Goal: Task Accomplishment & Management: Complete application form

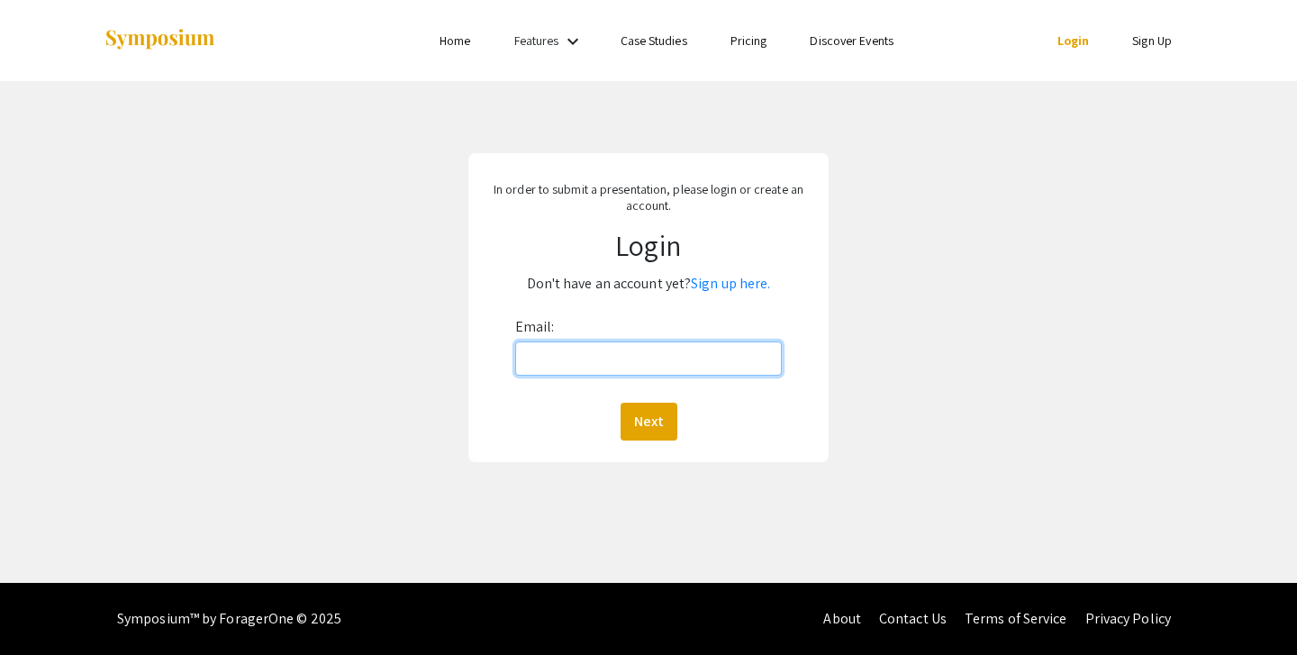
click at [594, 359] on input "Email:" at bounding box center [649, 358] width 268 height 34
type input "[EMAIL_ADDRESS][DOMAIN_NAME]"
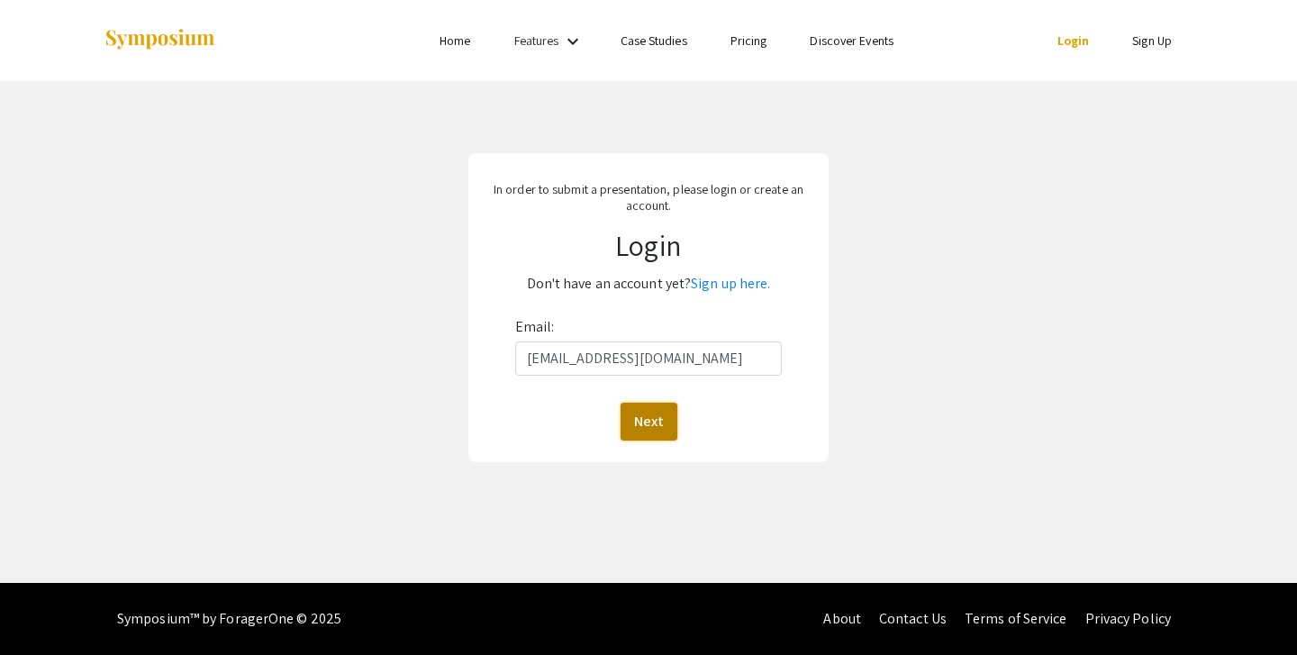
click at [641, 431] on button "Next" at bounding box center [649, 422] width 57 height 38
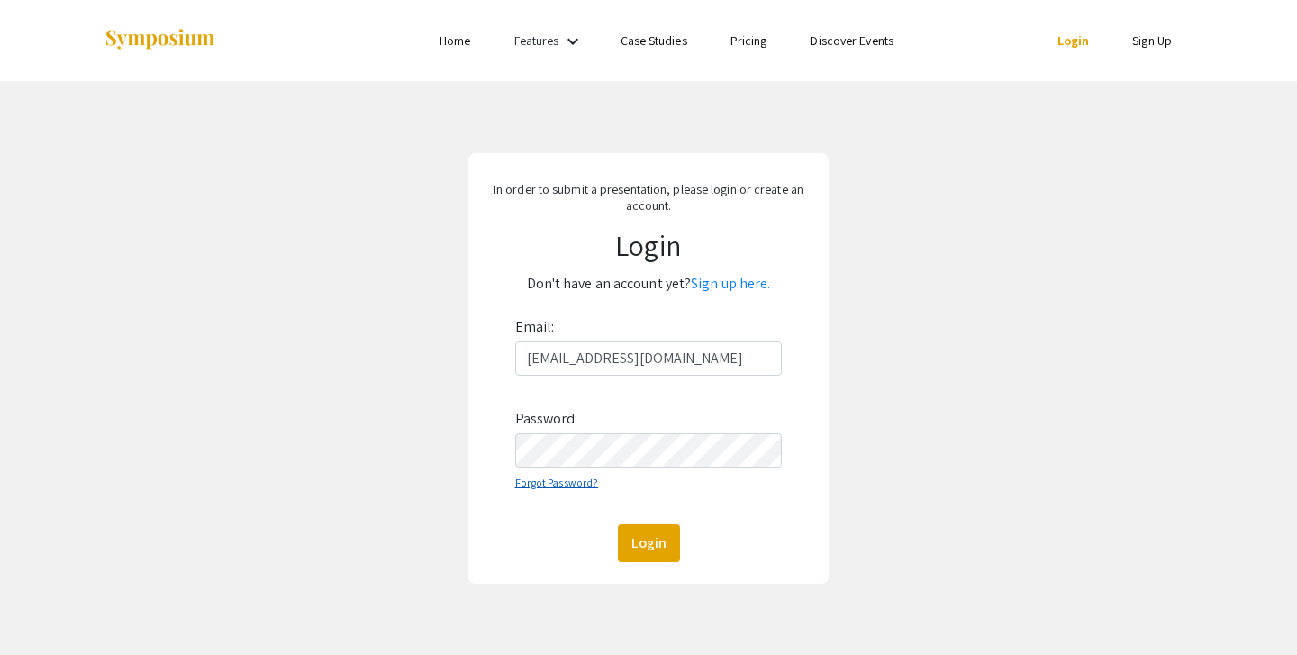
click at [566, 484] on link "Forgot Password?" at bounding box center [557, 483] width 84 height 14
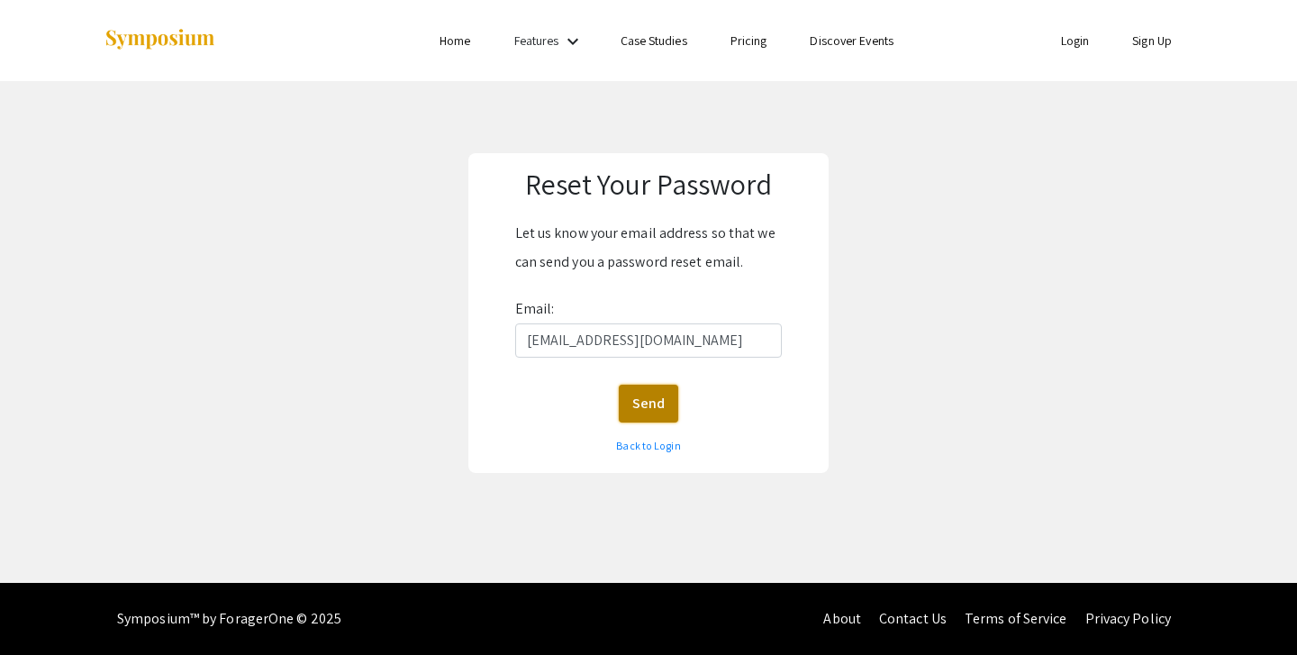
click at [652, 403] on button "Send" at bounding box center [648, 404] width 59 height 38
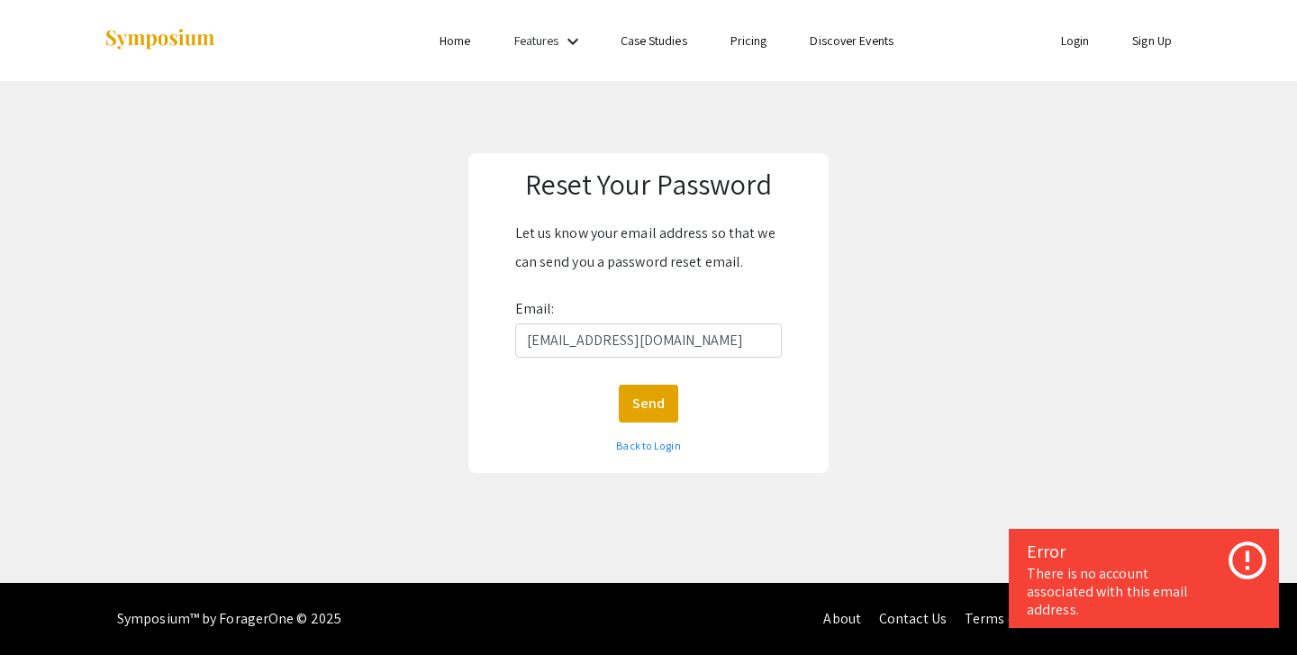
click at [1143, 42] on link "Sign Up" at bounding box center [1152, 40] width 40 height 16
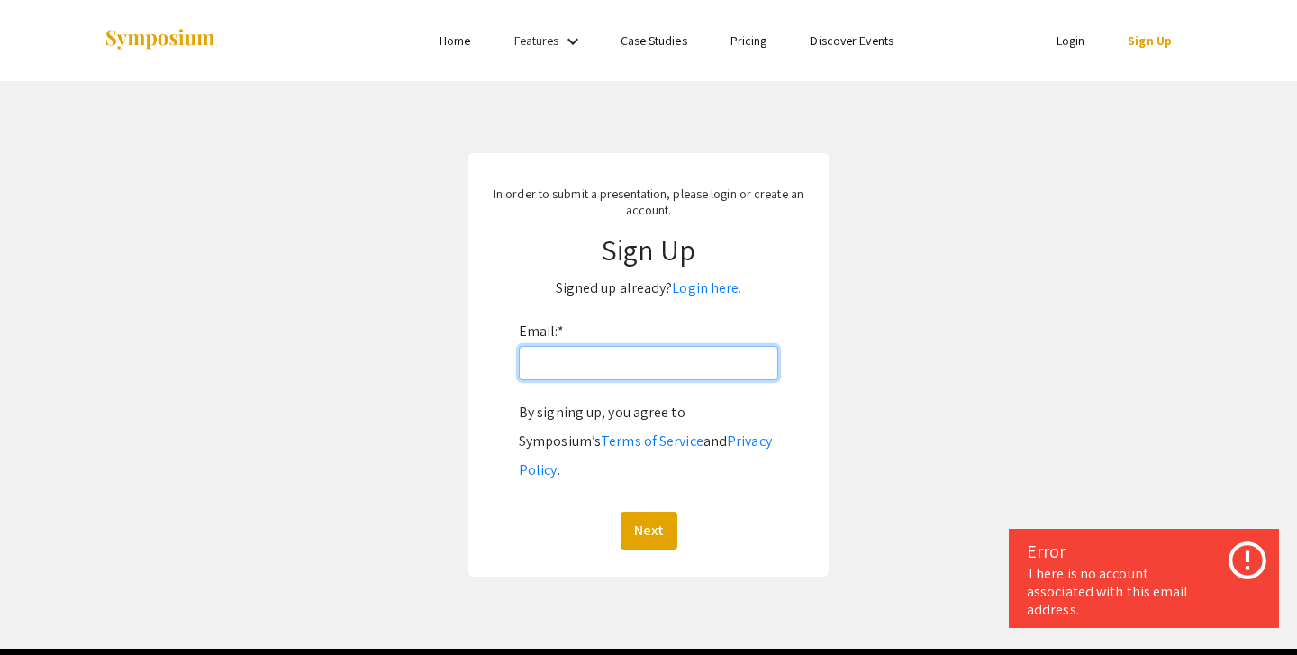
click at [642, 366] on input "Email: *" at bounding box center [648, 363] width 259 height 34
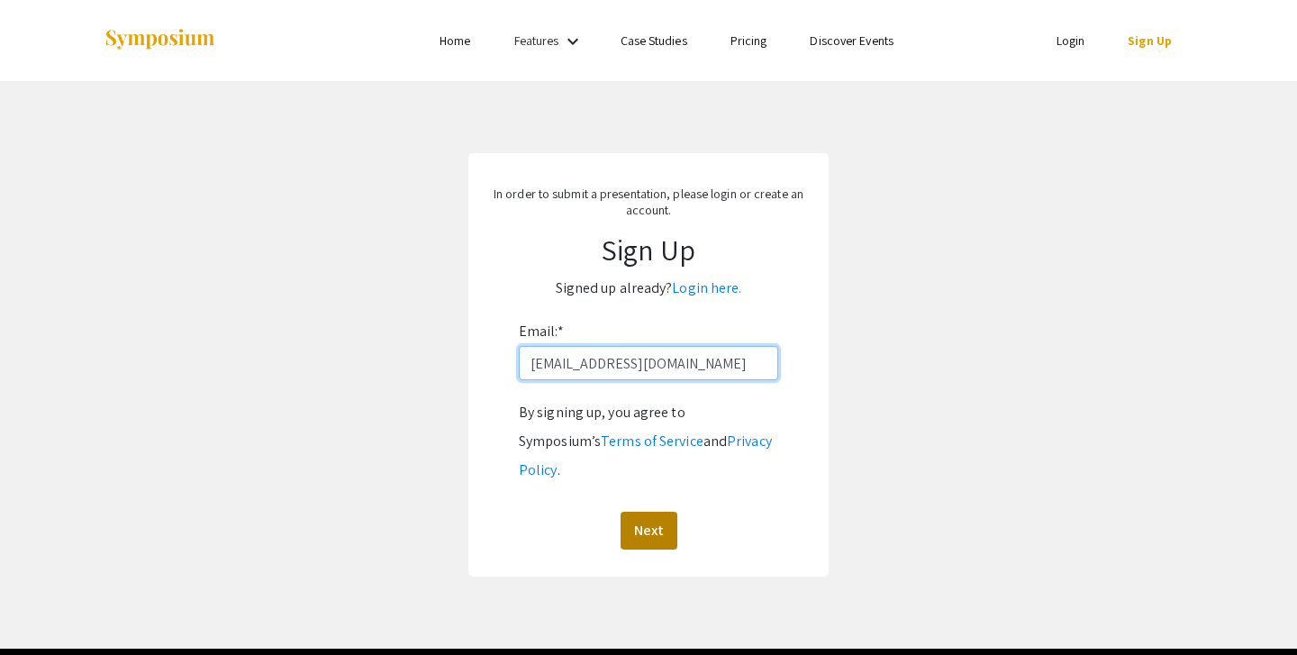
type input "[EMAIL_ADDRESS][DOMAIN_NAME]"
click at [641, 512] on button "Next" at bounding box center [649, 531] width 57 height 38
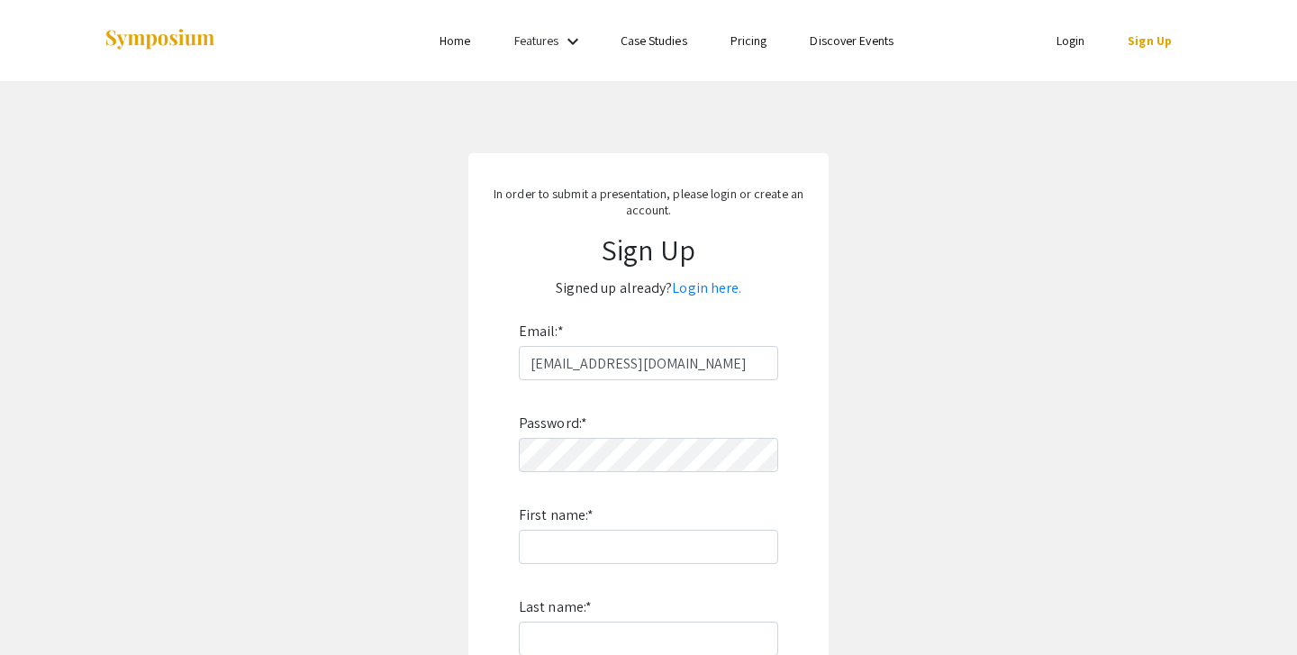
click at [652, 474] on div "Password: * First name: * Last name: * By signing up, you agree to Symposium’s …" at bounding box center [648, 617] width 259 height 474
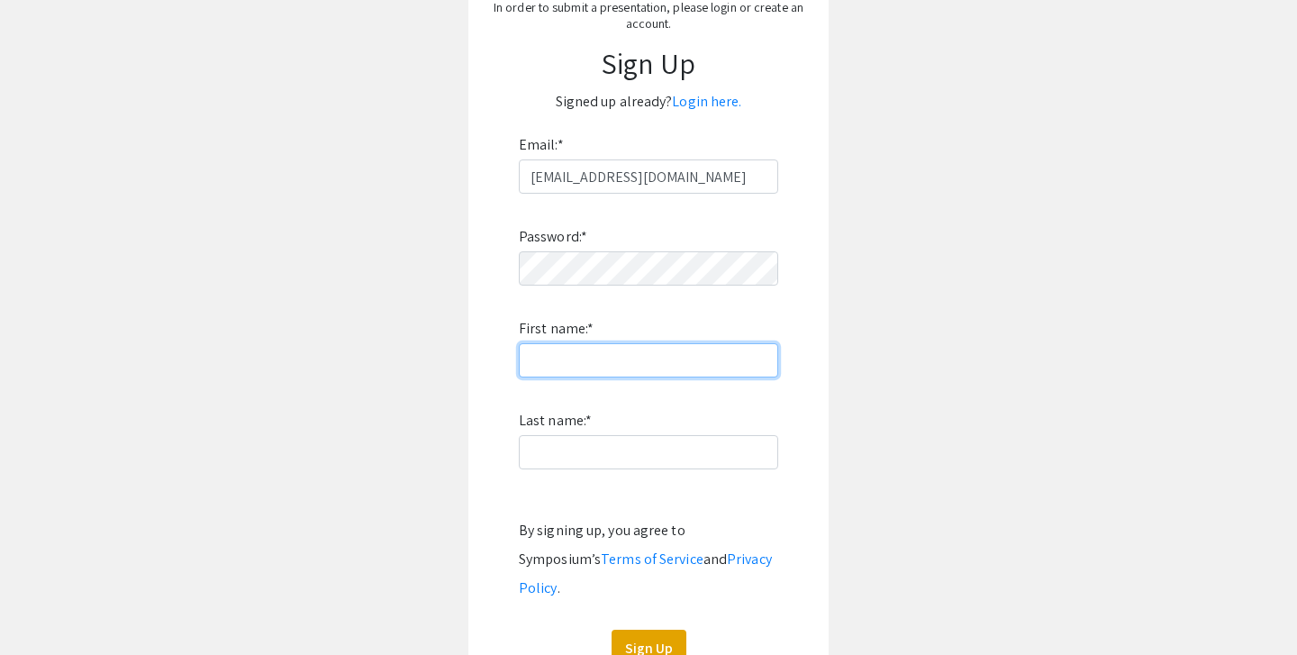
scroll to position [187, 0]
type input "Anya"
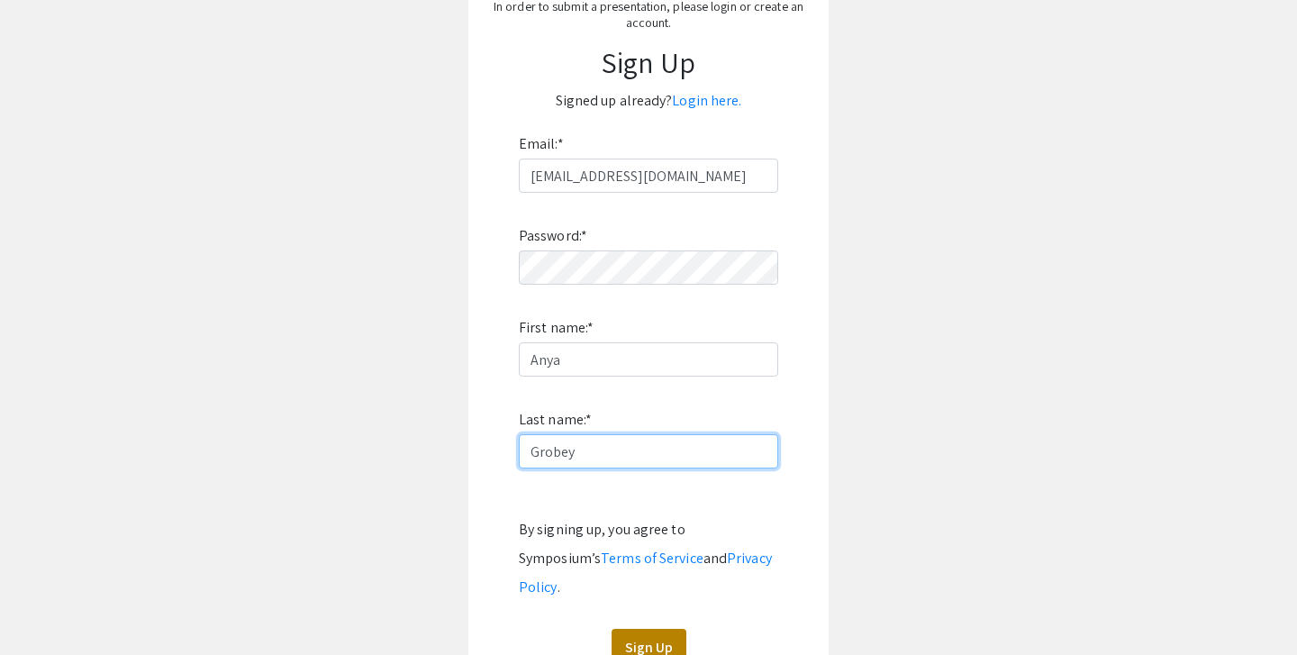
type input "Grobey"
click at [644, 629] on button "Sign Up" at bounding box center [649, 648] width 75 height 38
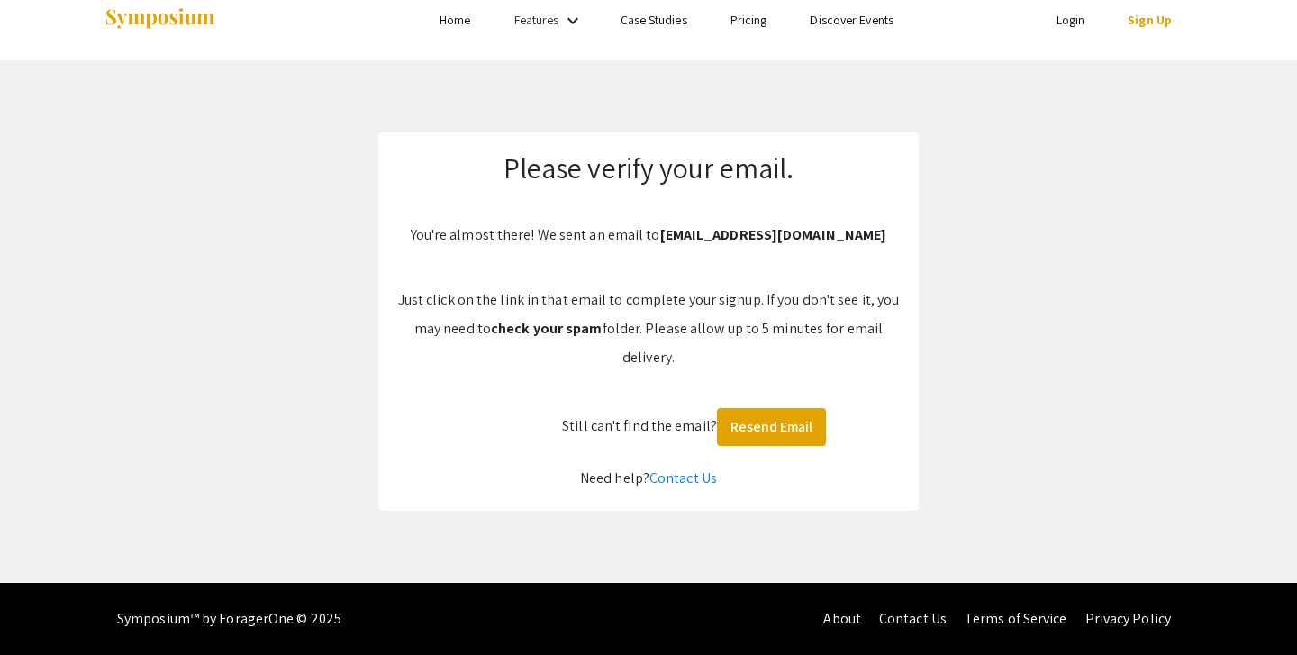
scroll to position [21, 0]
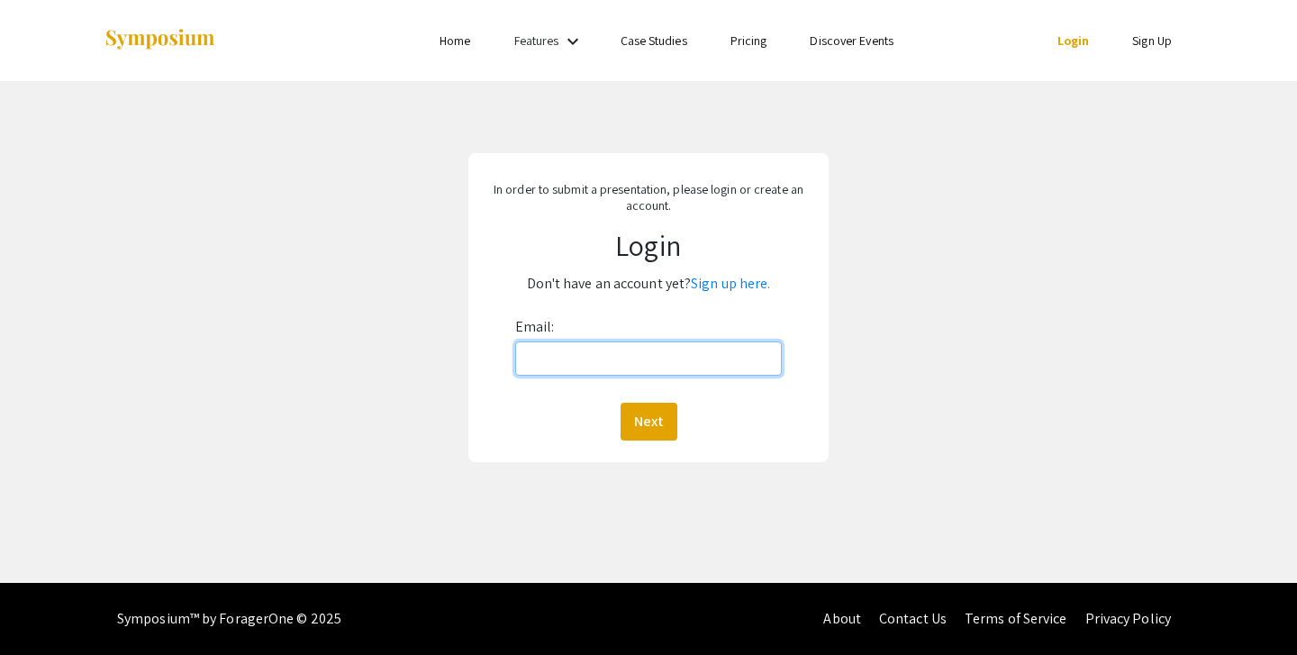
click at [694, 363] on input "Email:" at bounding box center [649, 358] width 268 height 34
type input "[EMAIL_ADDRESS][DOMAIN_NAME]"
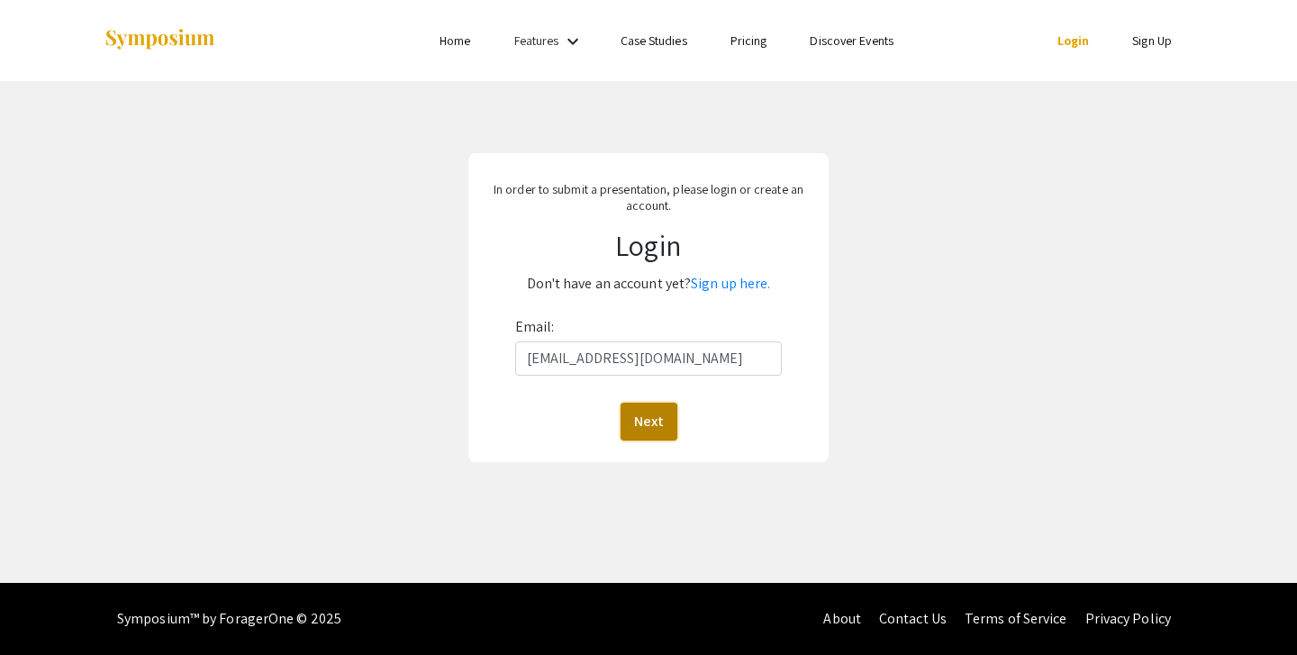
click at [654, 430] on button "Next" at bounding box center [649, 422] width 57 height 38
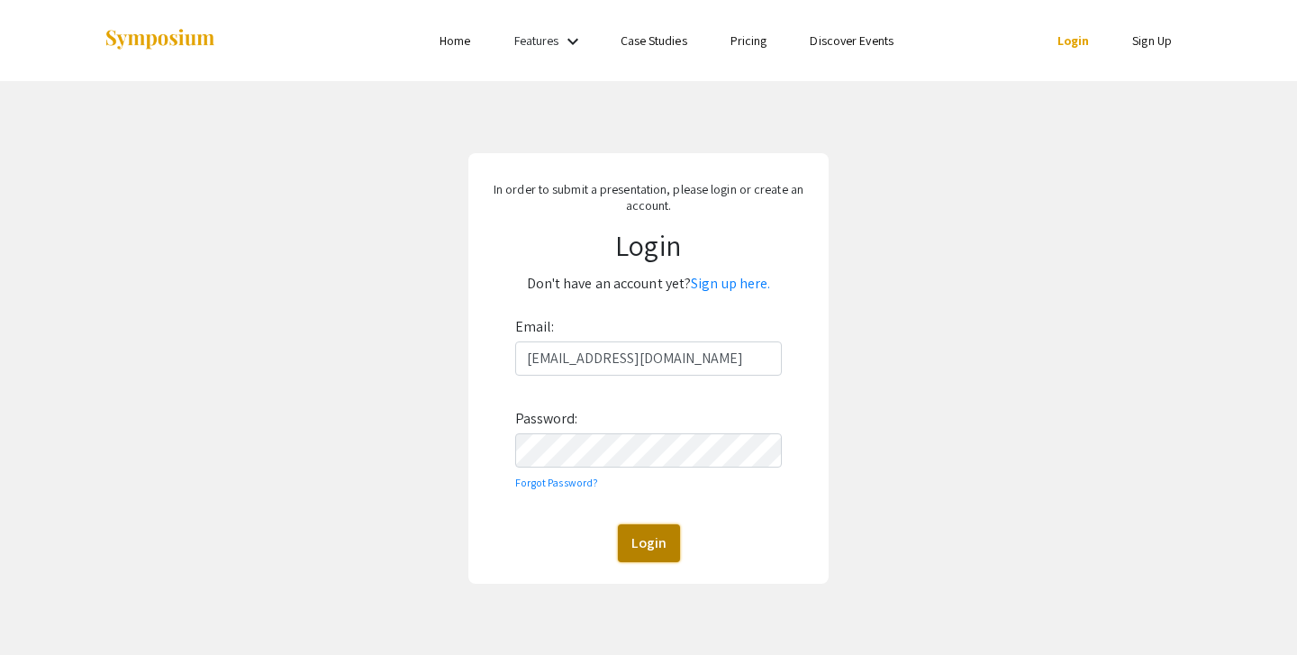
click at [657, 533] on button "Login" at bounding box center [649, 543] width 62 height 38
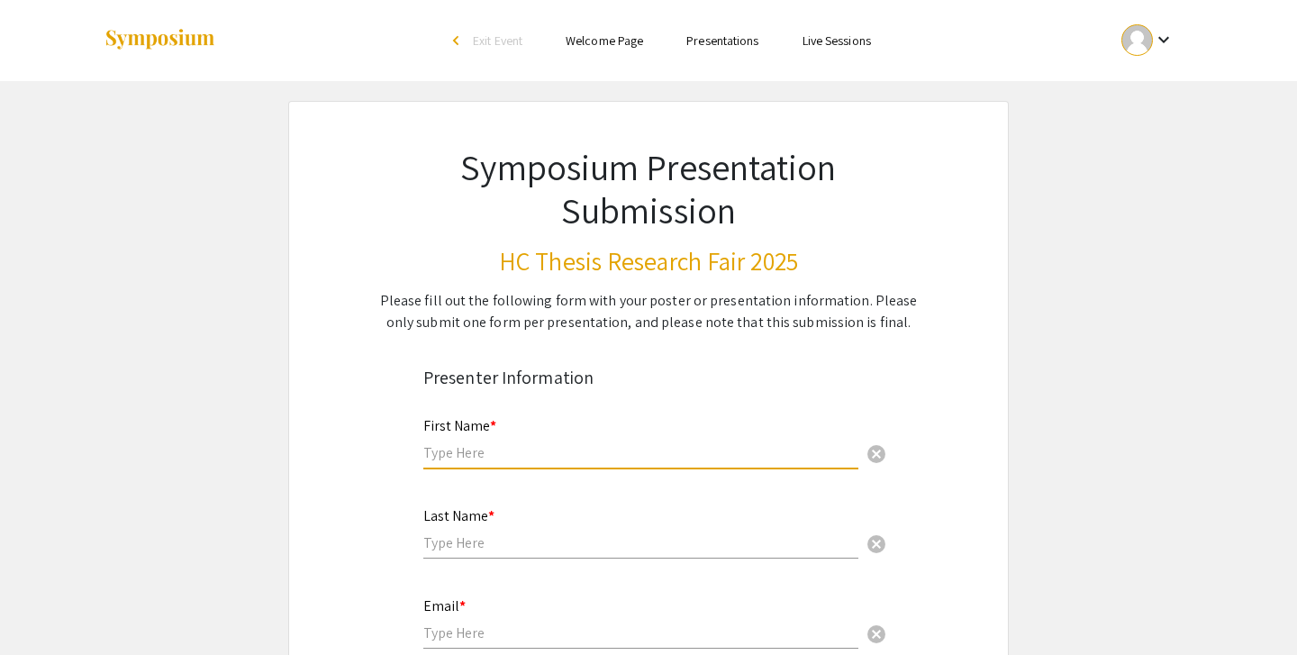
click at [694, 454] on input "text" at bounding box center [640, 452] width 435 height 19
type input "Anya"
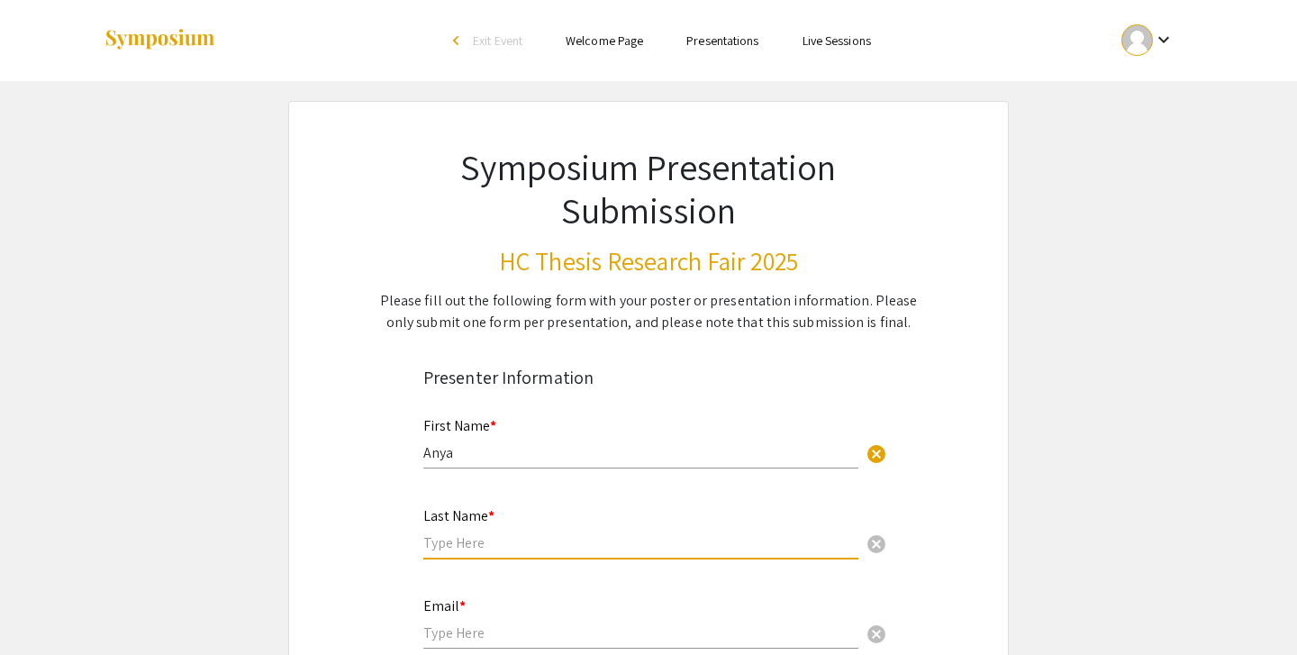
click at [691, 537] on input "text" at bounding box center [640, 542] width 435 height 19
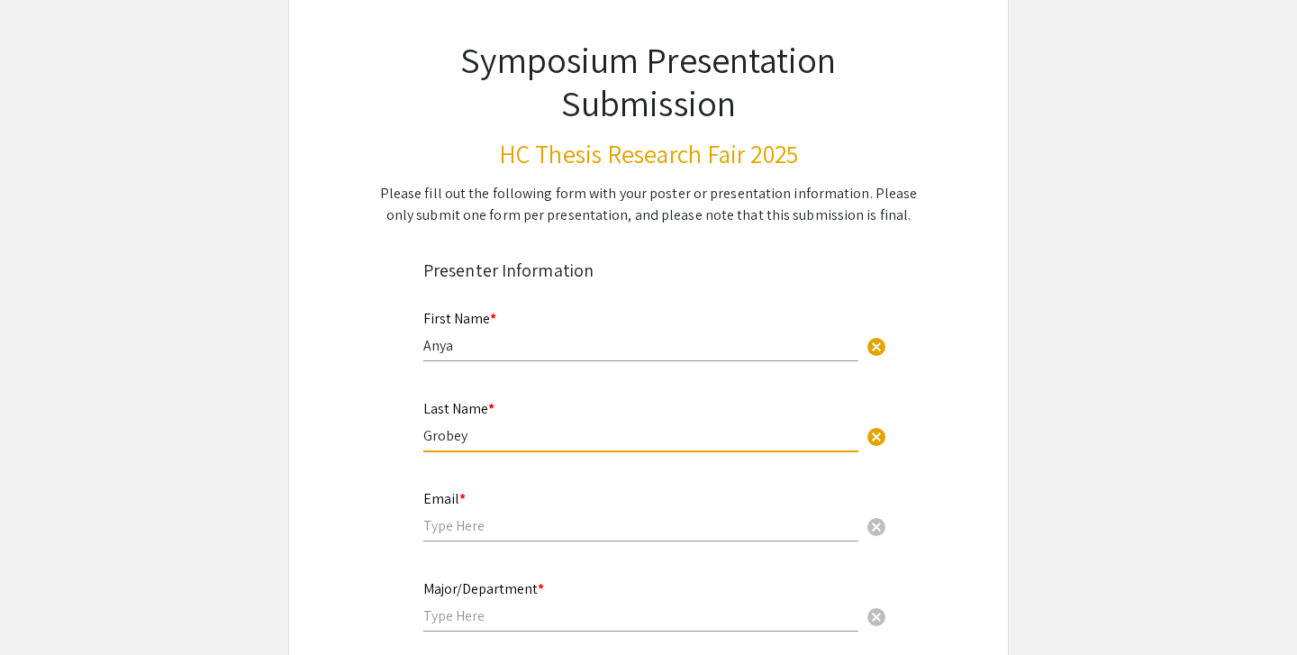
scroll to position [118, 0]
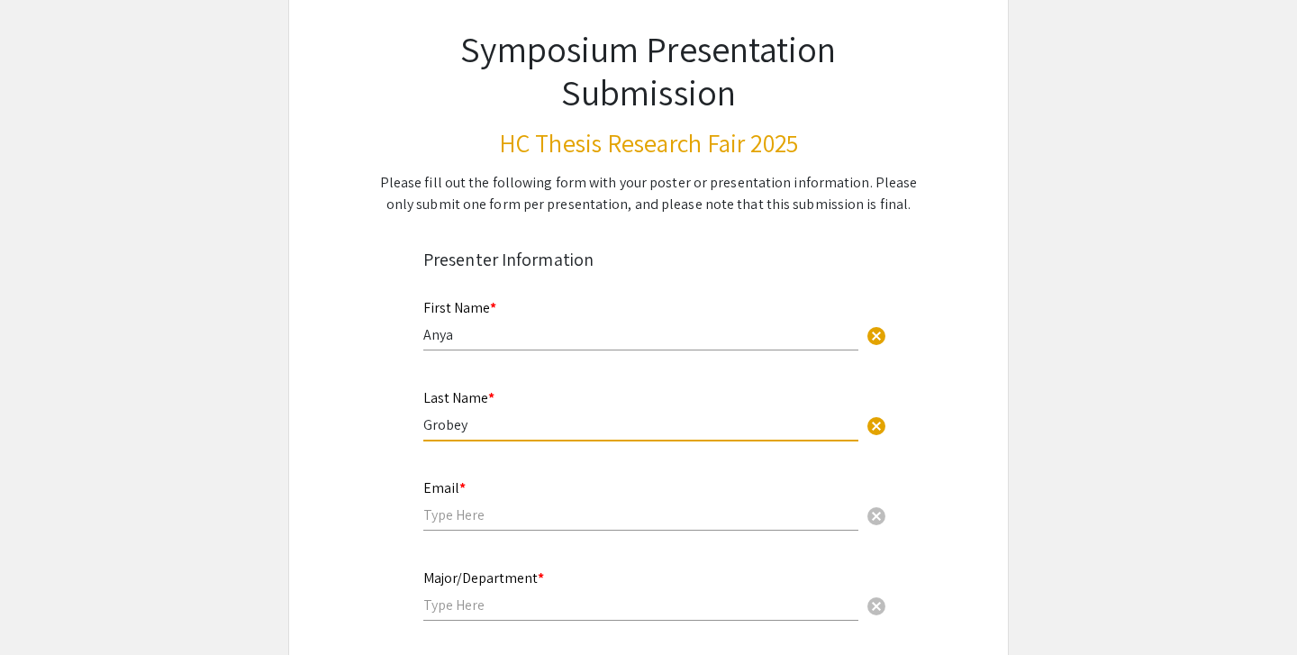
type input "Grobey"
click at [567, 516] on input "email" at bounding box center [640, 514] width 435 height 19
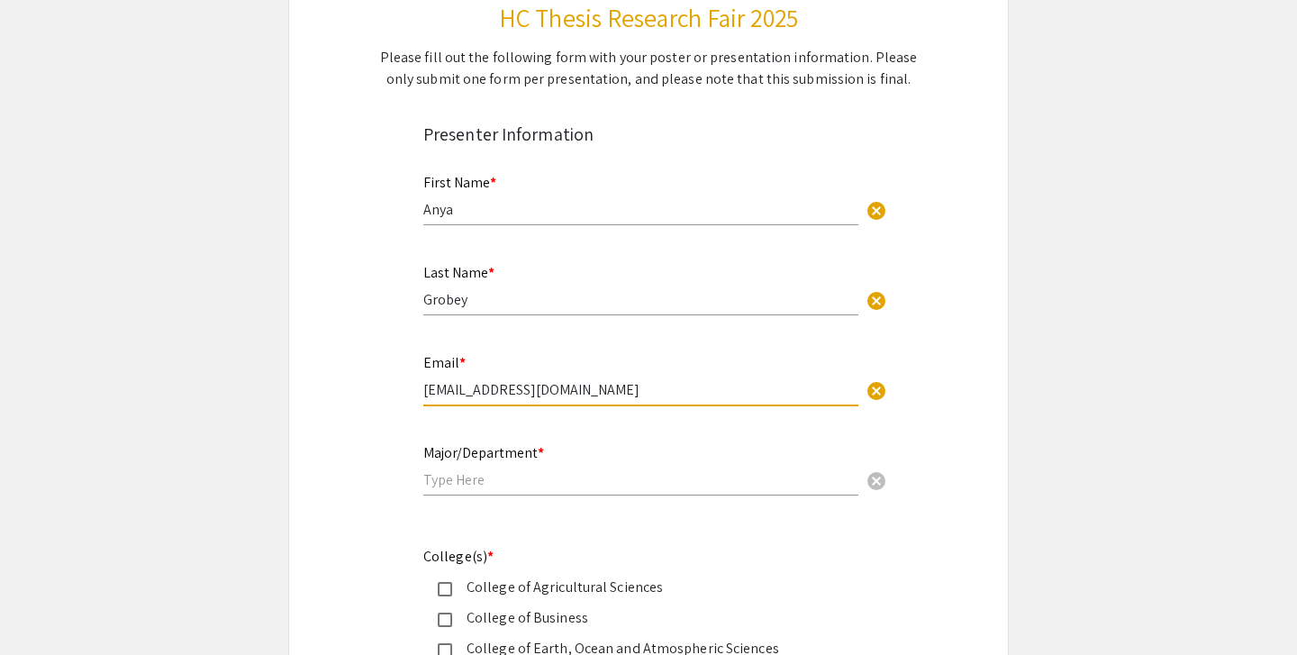
scroll to position [249, 0]
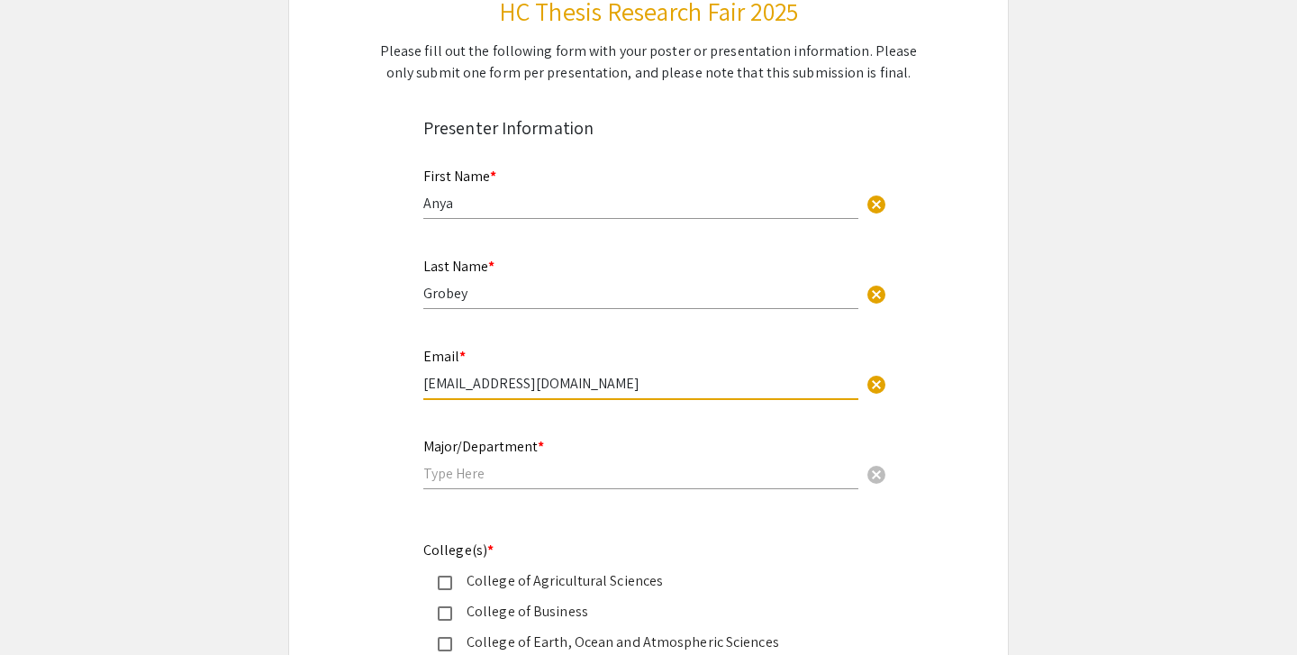
type input "[EMAIL_ADDRESS][DOMAIN_NAME]"
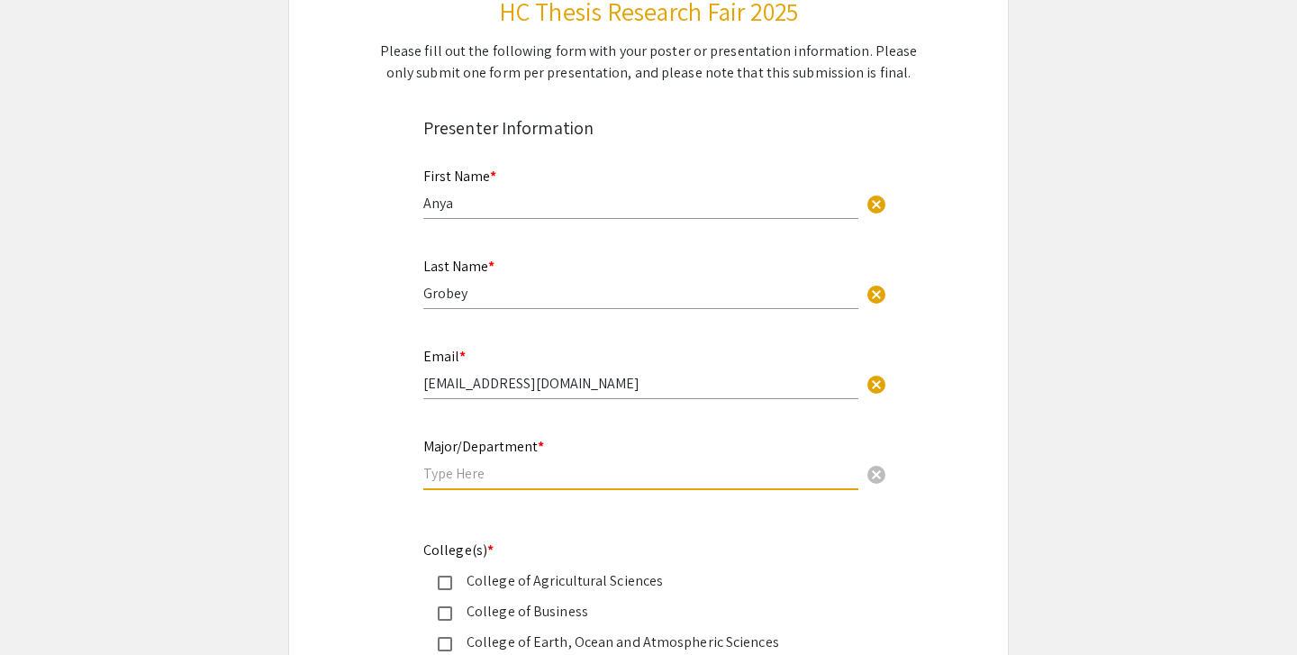
click at [614, 481] on input "text" at bounding box center [640, 473] width 435 height 19
type input "B"
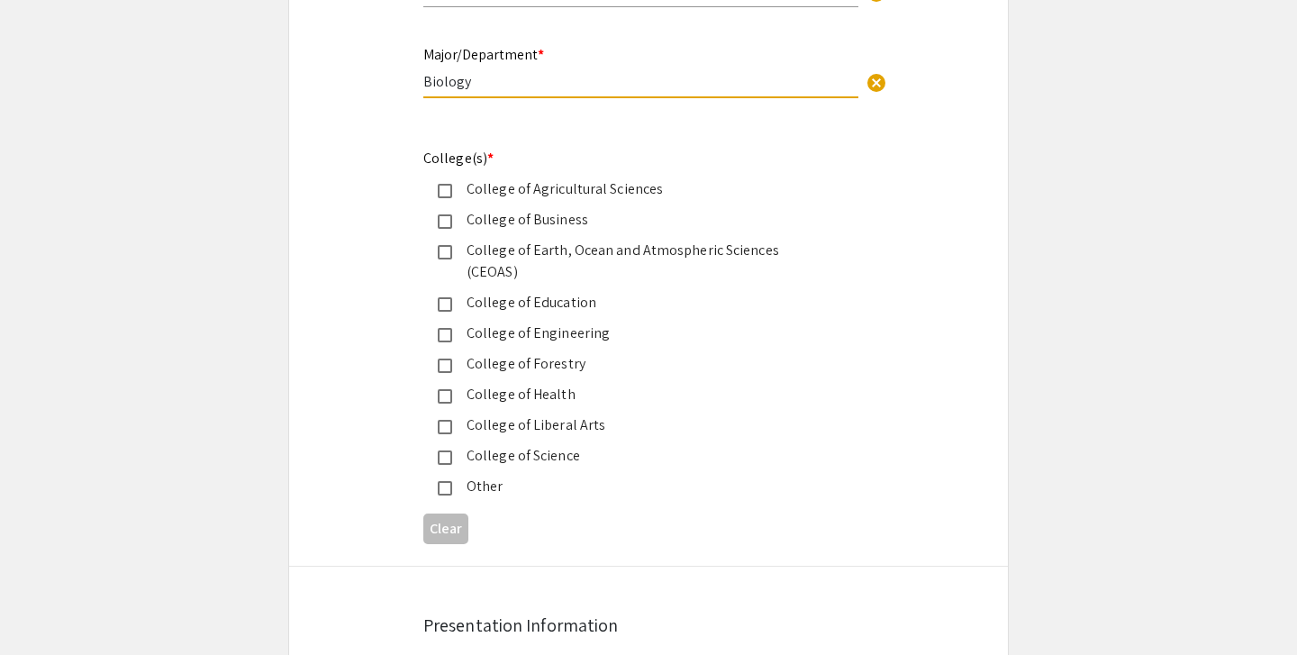
scroll to position [644, 0]
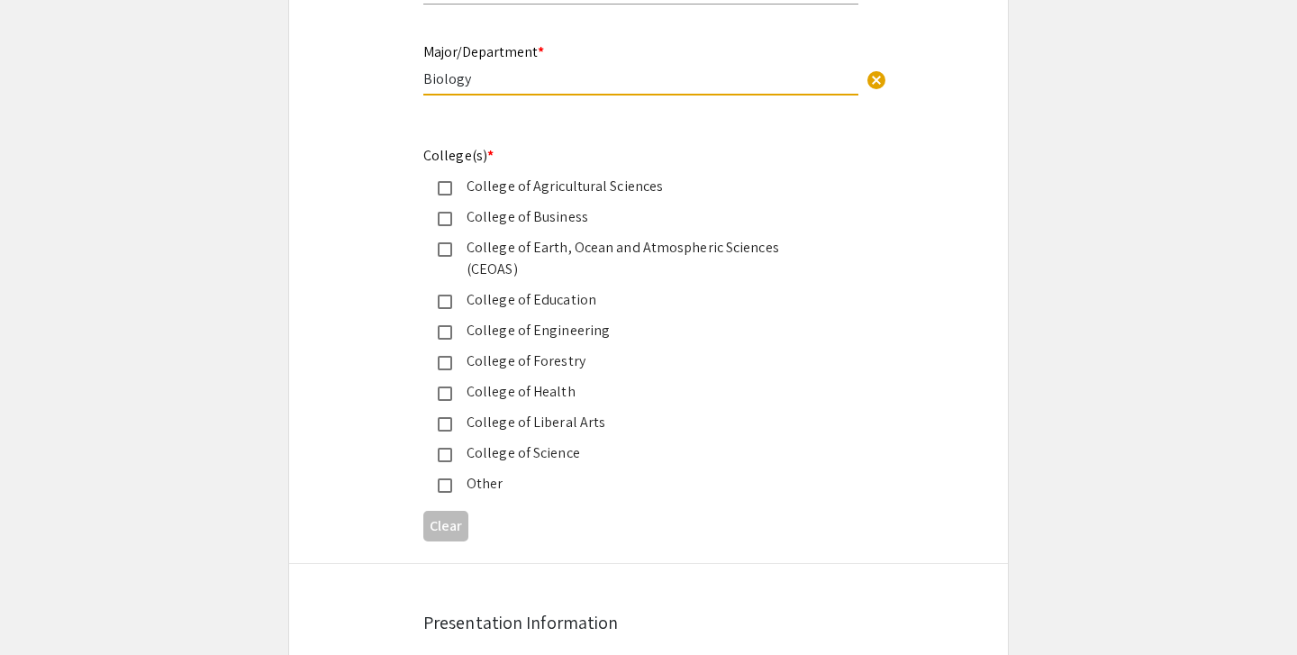
type input "Biology"
click at [540, 442] on div "College of Science" at bounding box center [641, 453] width 378 height 22
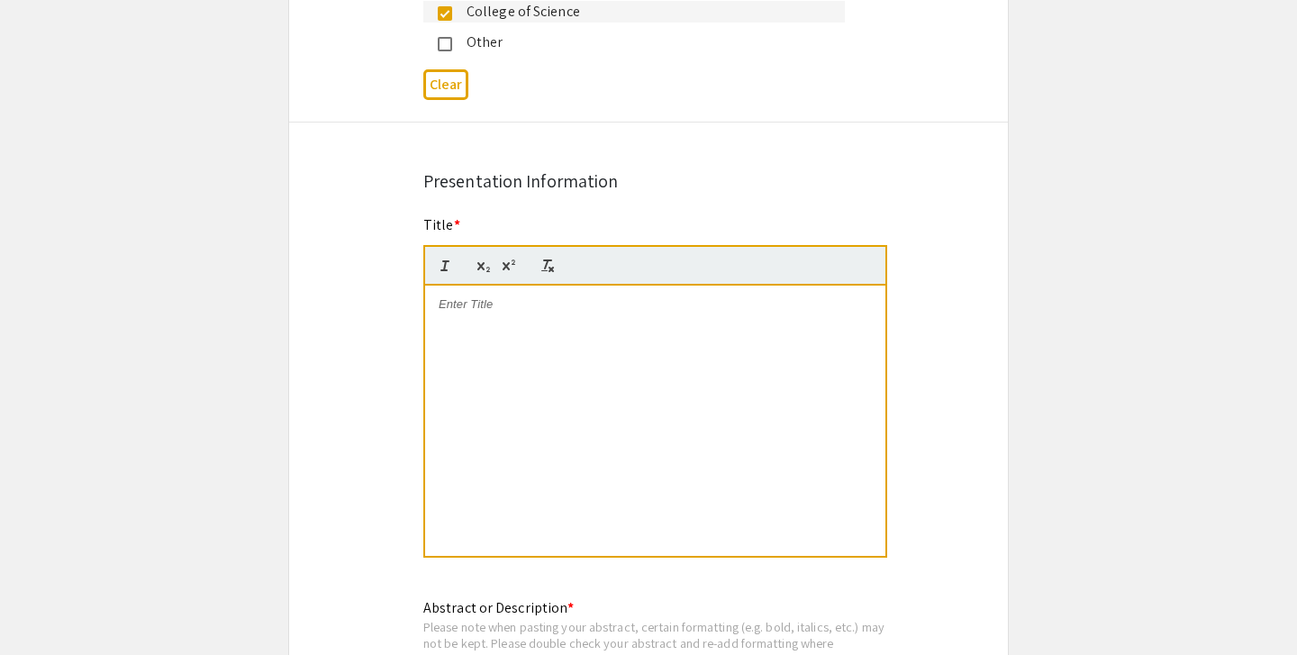
scroll to position [1086, 0]
click at [532, 322] on div at bounding box center [655, 420] width 460 height 270
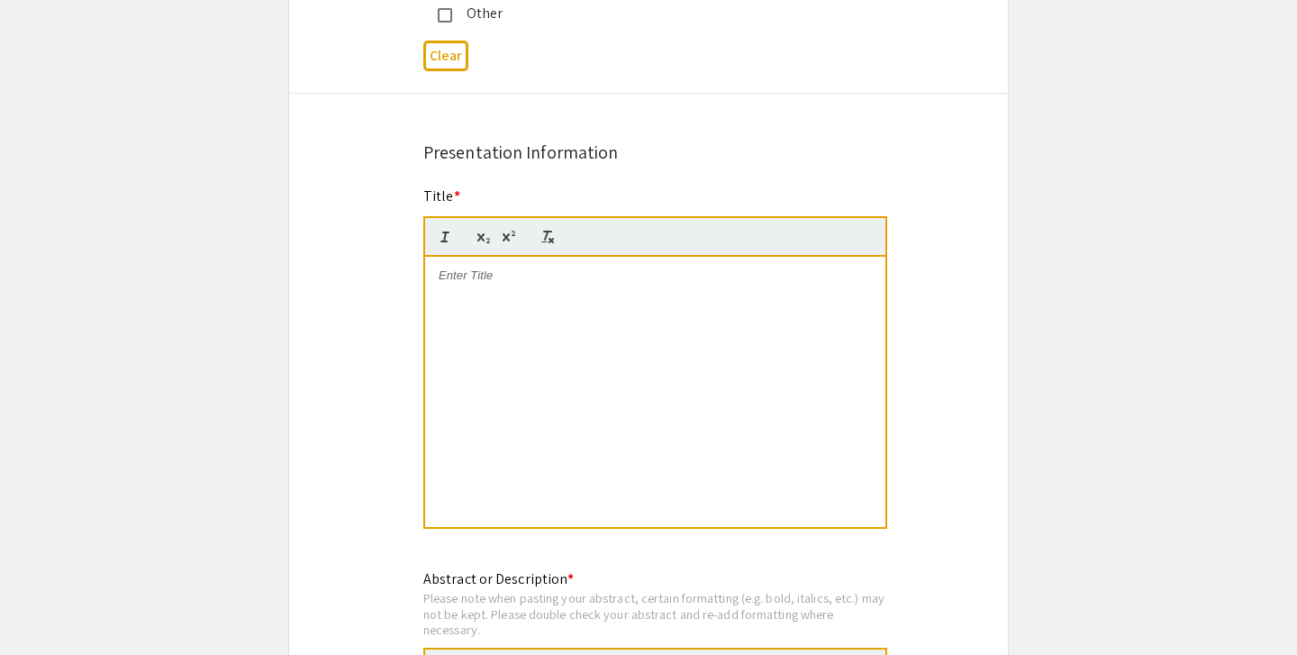
scroll to position [0, 0]
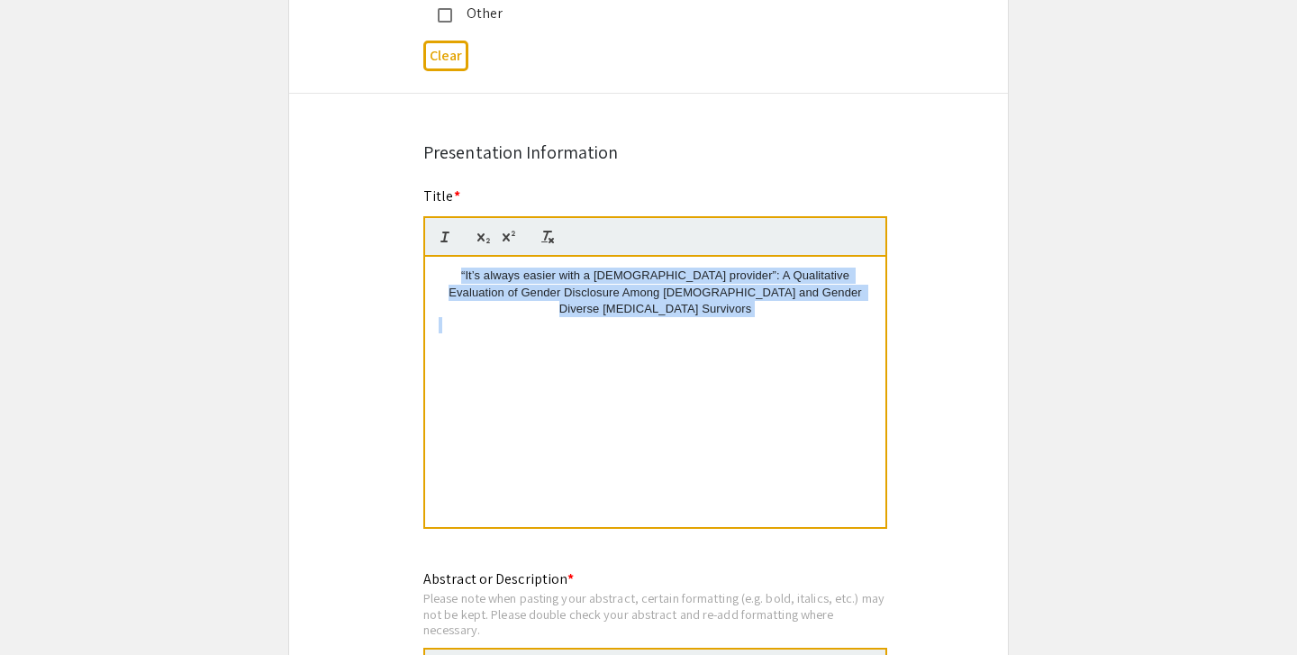
drag, startPoint x: 789, startPoint y: 302, endPoint x: 375, endPoint y: 175, distance: 433.4
click at [375, 175] on div "Symposium Presentation Submission HC Thesis Research Fair 2025 Please fill out …" at bounding box center [648, 231] width 721 height 2488
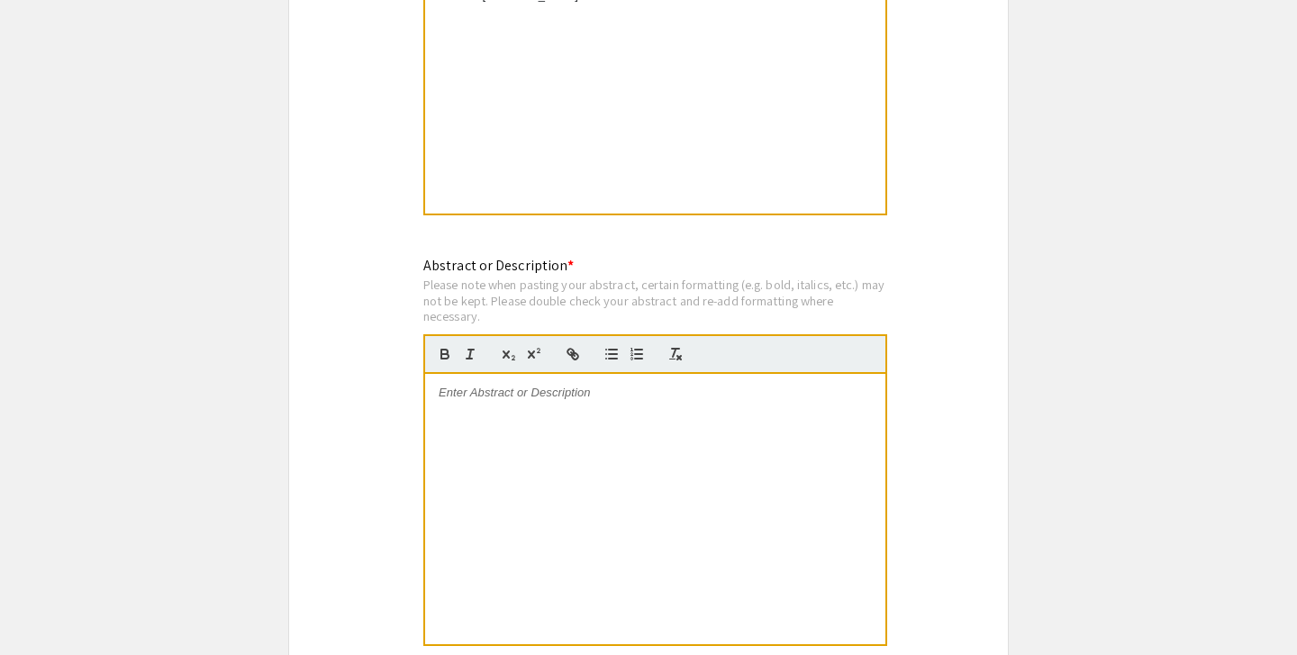
scroll to position [1429, 0]
click at [755, 465] on div at bounding box center [655, 508] width 460 height 270
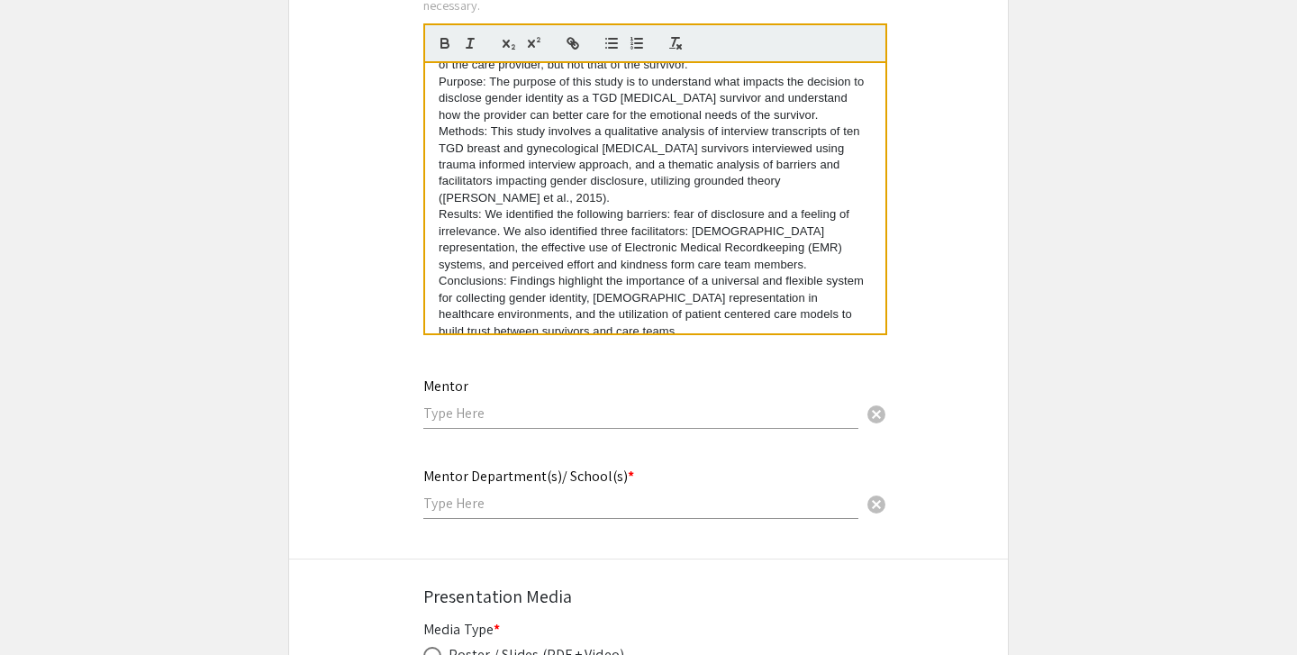
scroll to position [1821, 0]
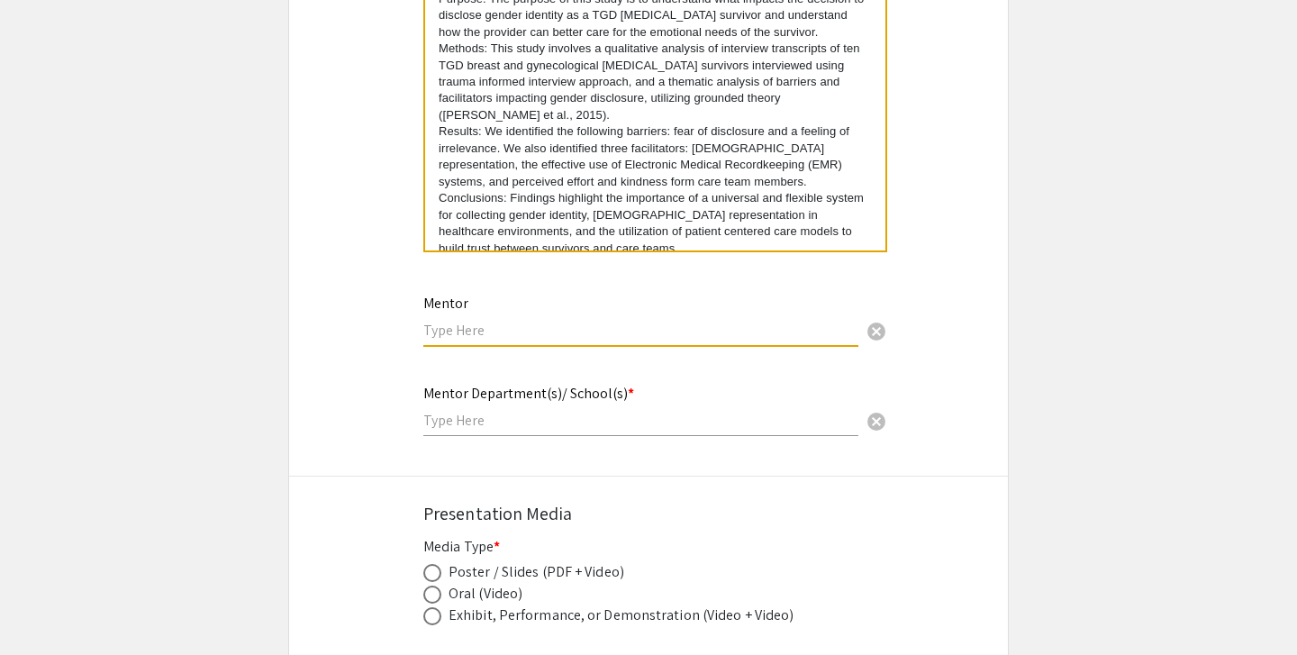
click at [622, 321] on input "text" at bounding box center [640, 330] width 435 height 19
type input "[PERSON_NAME]"
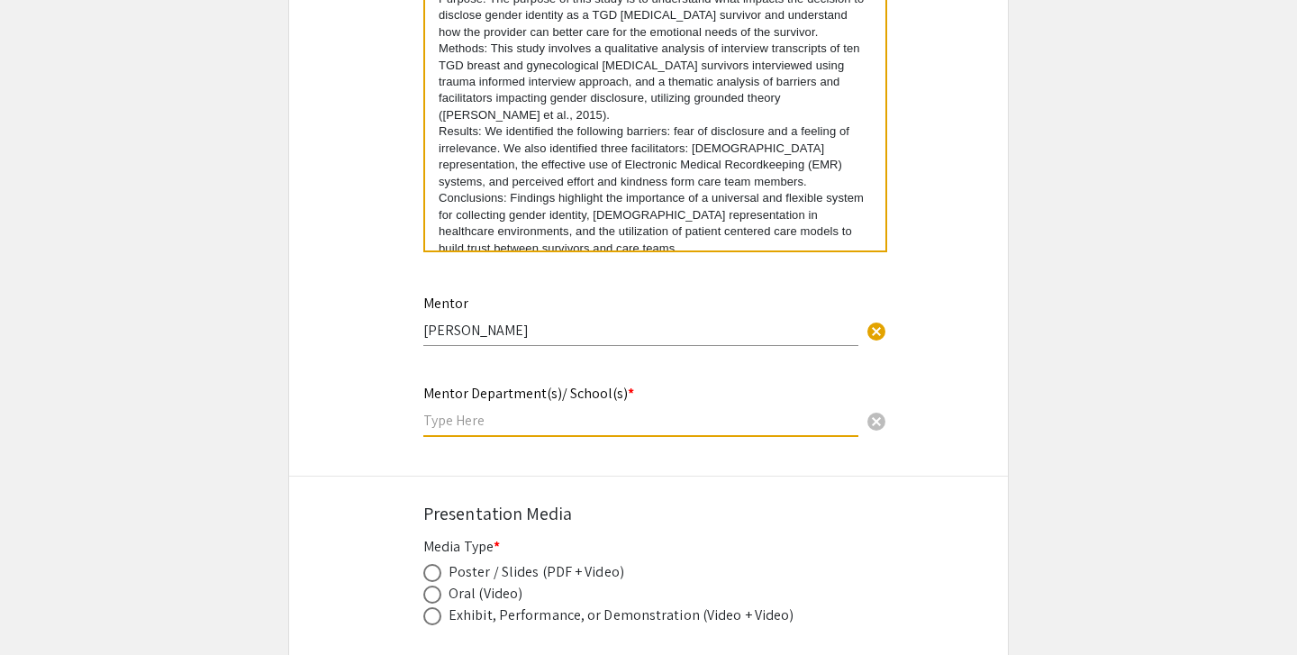
click at [613, 411] on input "text" at bounding box center [640, 420] width 435 height 19
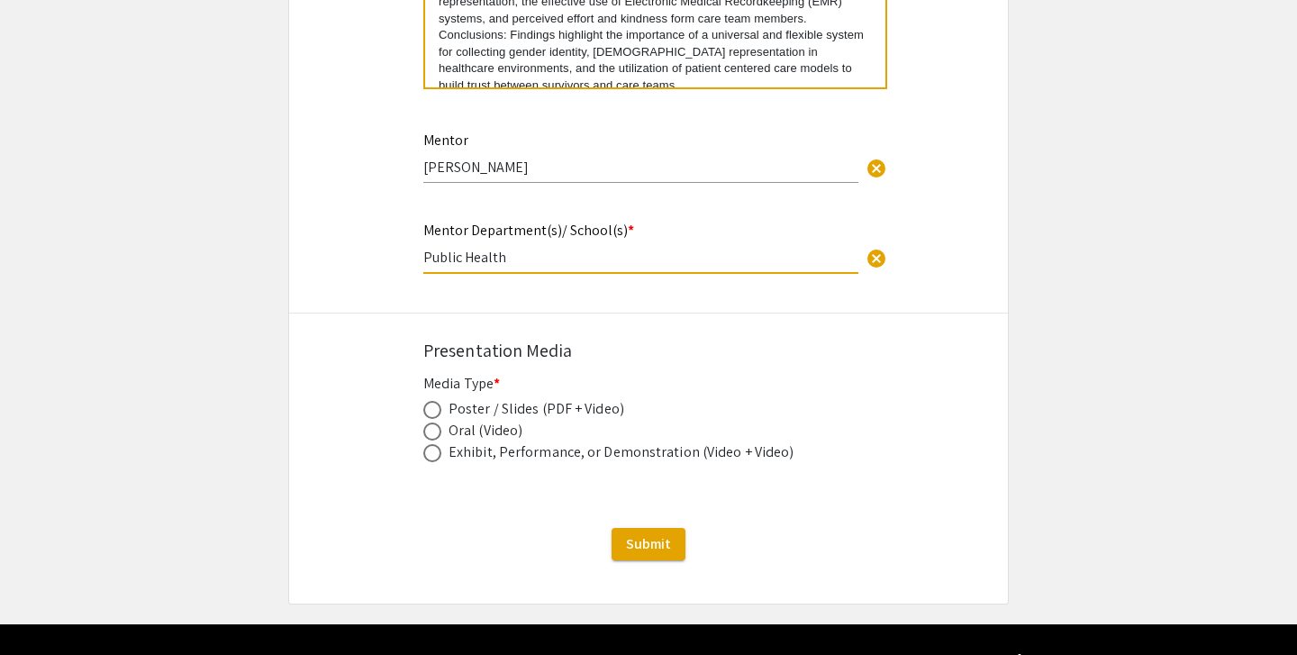
scroll to position [1990, 0]
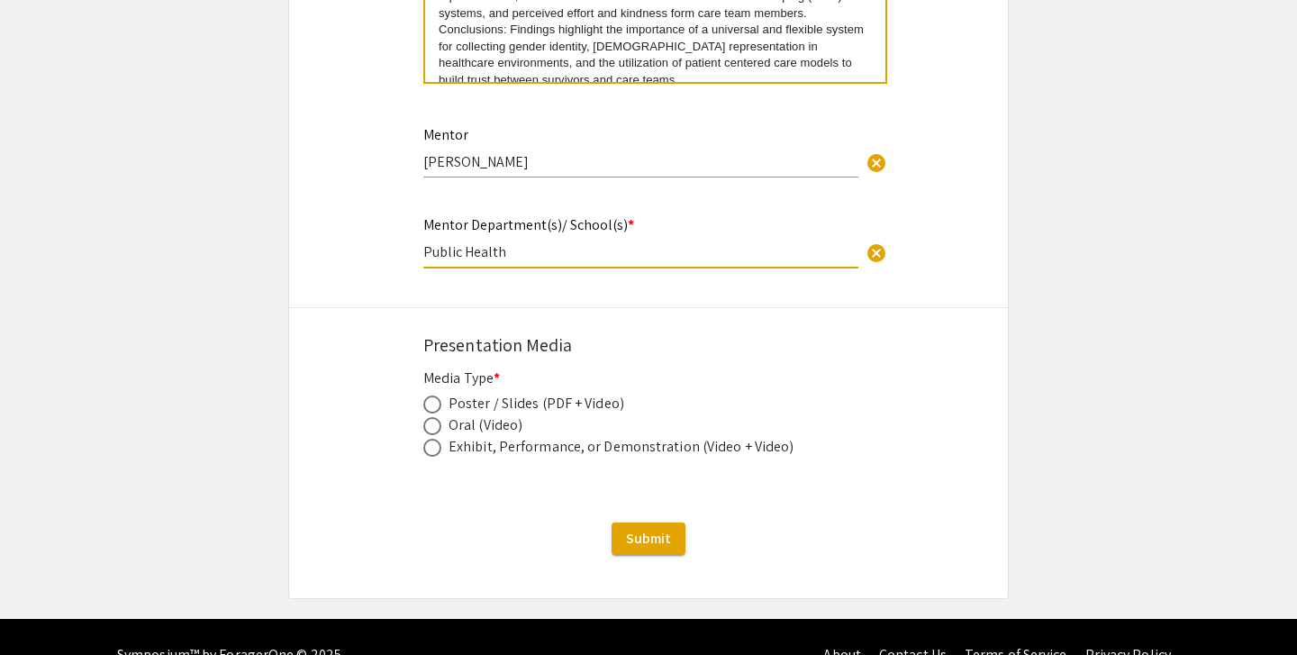
type input "Public Health"
click at [433, 417] on span at bounding box center [432, 426] width 18 height 18
click at [433, 417] on input "radio" at bounding box center [432, 426] width 18 height 18
radio input "true"
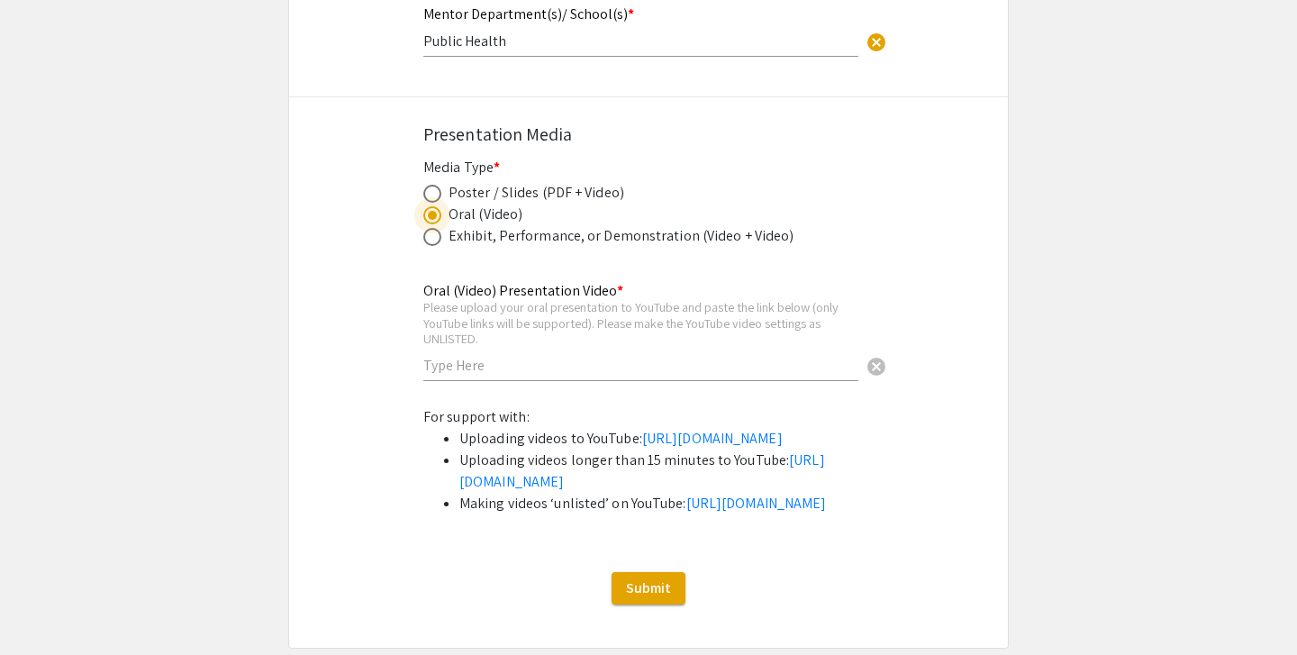
scroll to position [2204, 0]
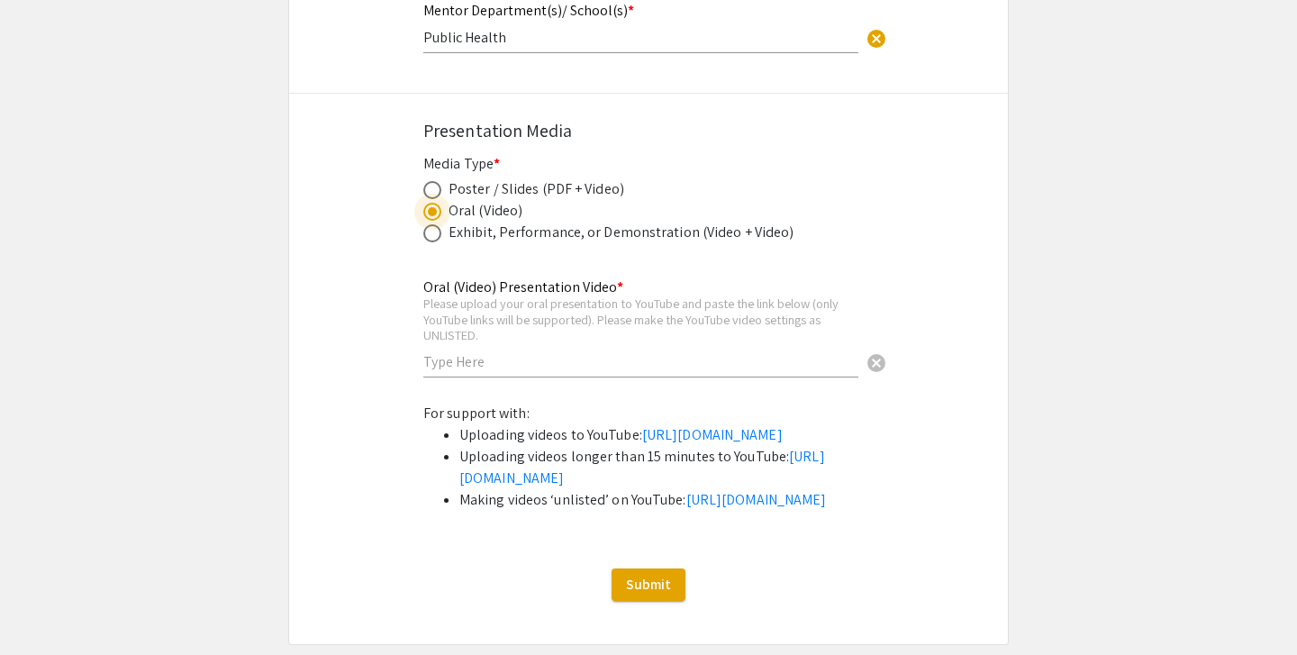
click at [656, 352] on input "text" at bounding box center [640, 361] width 435 height 19
paste input "[URL][DOMAIN_NAME]"
type input "[URL][DOMAIN_NAME]"
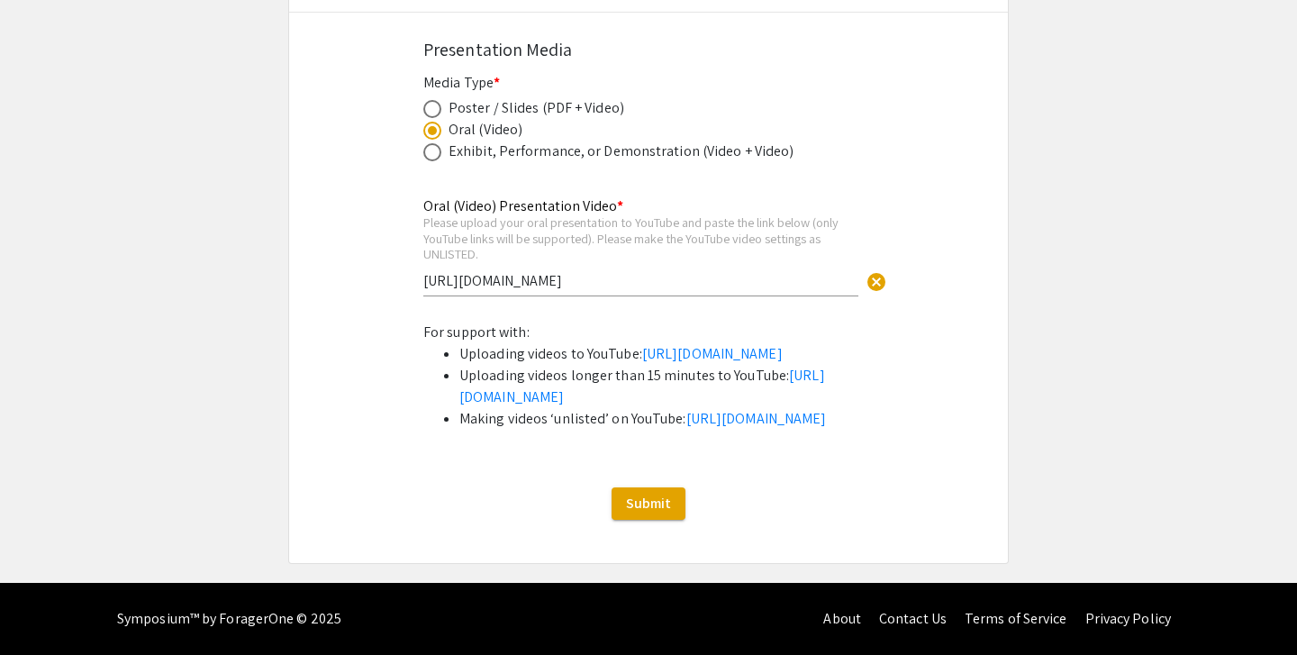
scroll to position [2342, 0]
click at [640, 513] on span "Submit" at bounding box center [648, 503] width 45 height 19
